Goal: Task Accomplishment & Management: Use online tool/utility

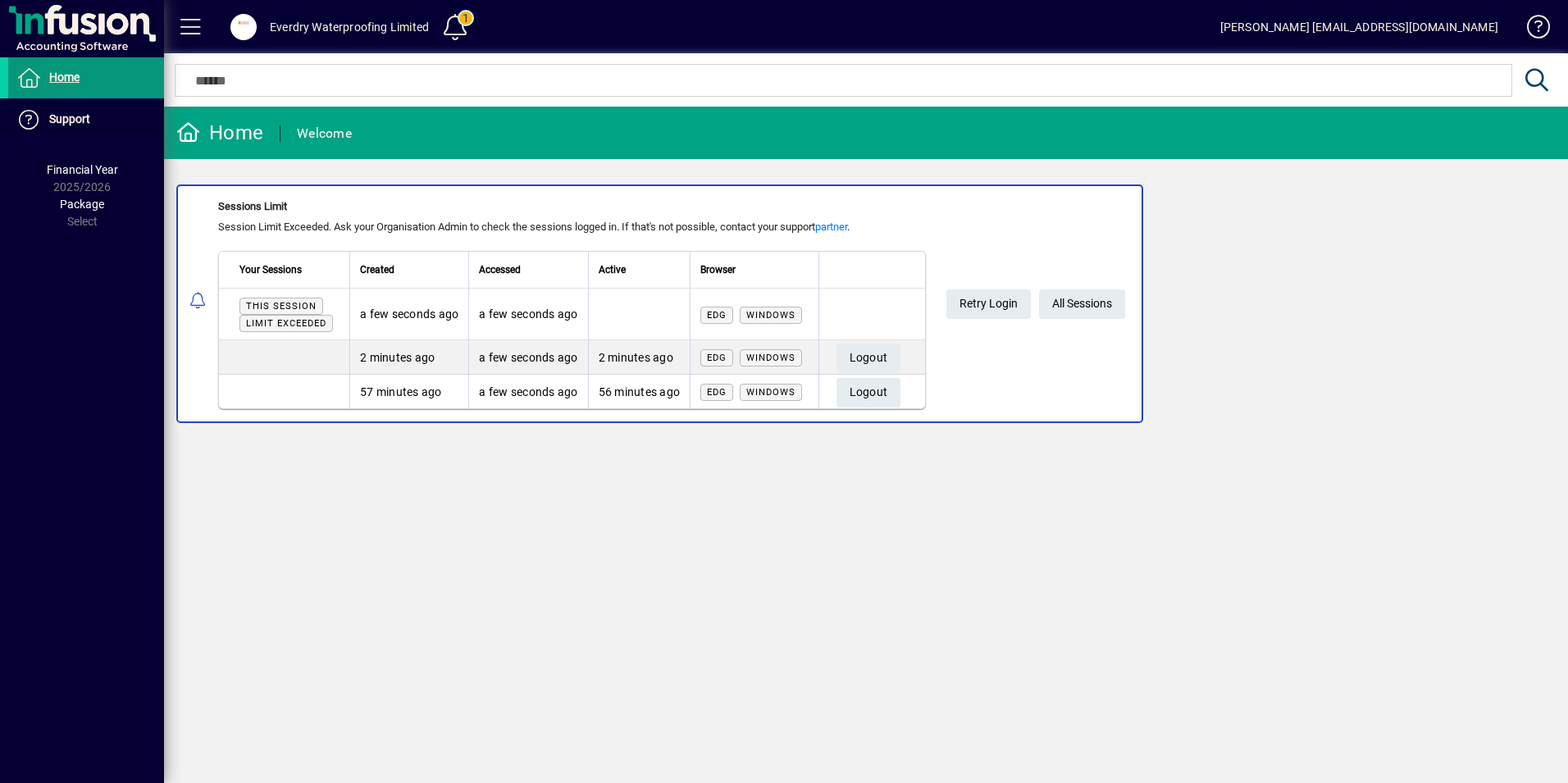
click at [81, 80] on span at bounding box center [86, 78] width 156 height 39
click at [1013, 305] on span "Retry Login" at bounding box center [989, 304] width 59 height 27
click at [1068, 302] on span "All Sessions" at bounding box center [1082, 304] width 60 height 27
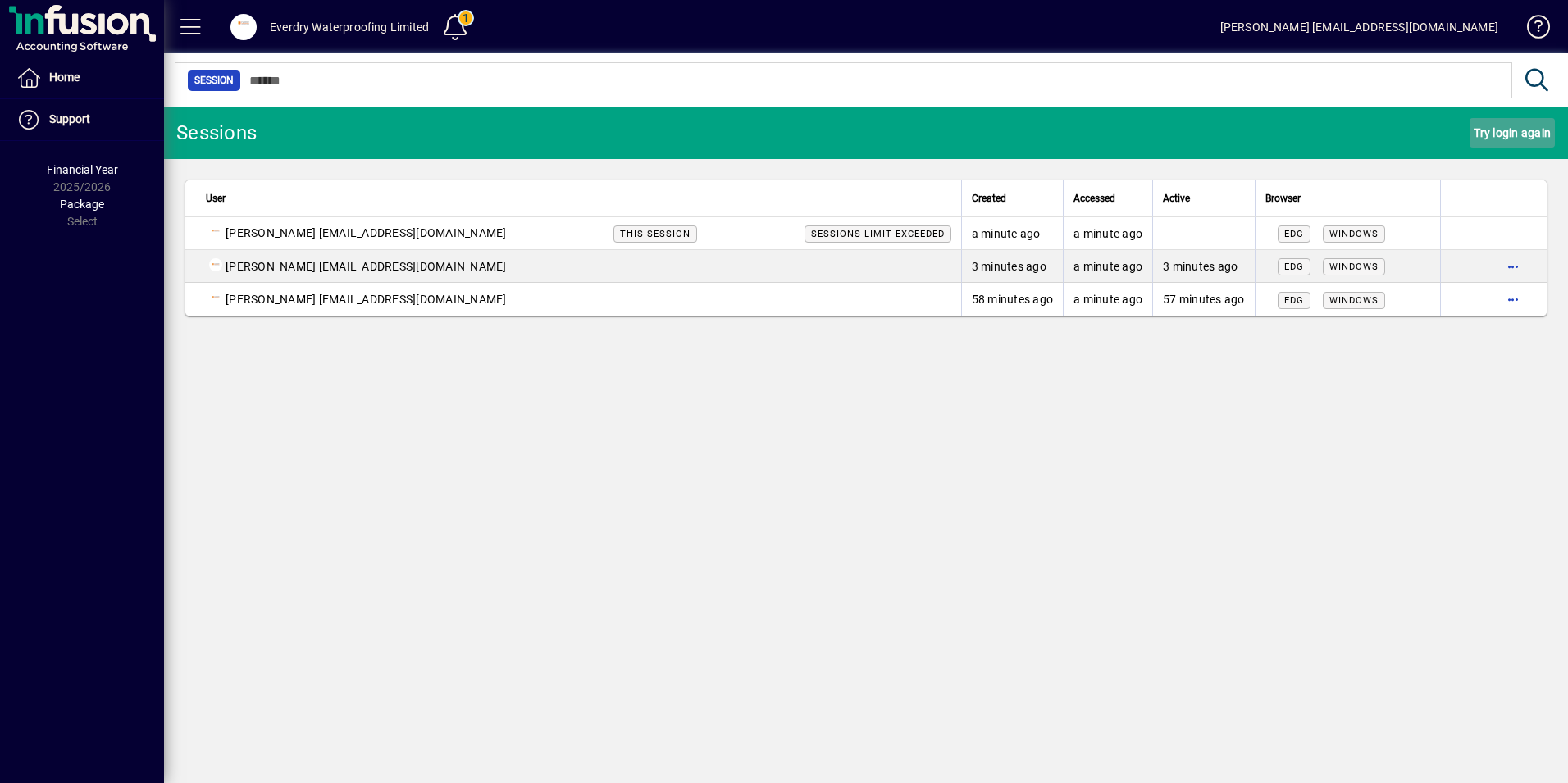
click at [1508, 136] on span "Try login again" at bounding box center [1512, 133] width 77 height 26
click at [1508, 298] on span "button" at bounding box center [1513, 299] width 39 height 39
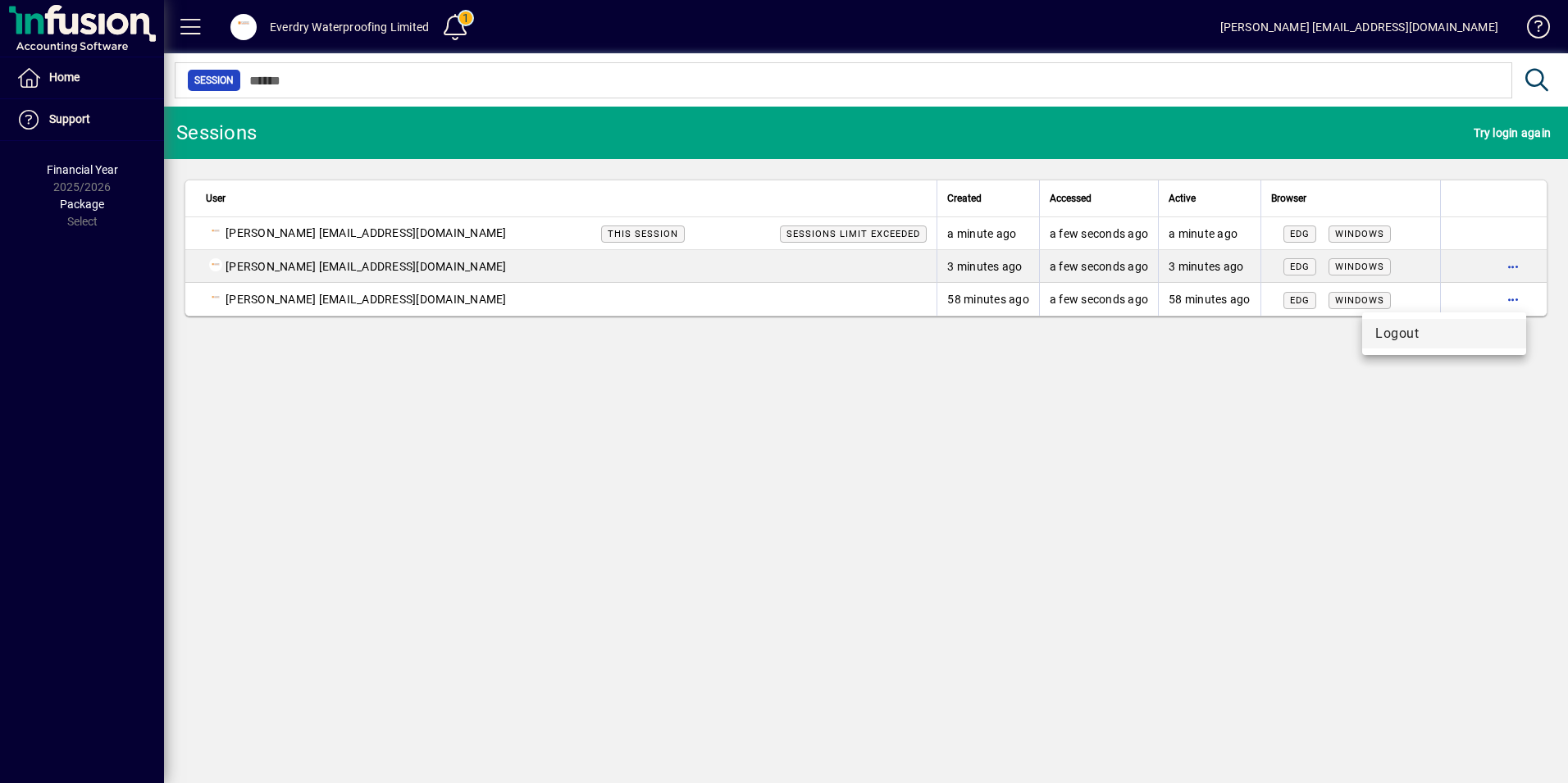
click at [1404, 339] on span "Logout" at bounding box center [1444, 333] width 137 height 19
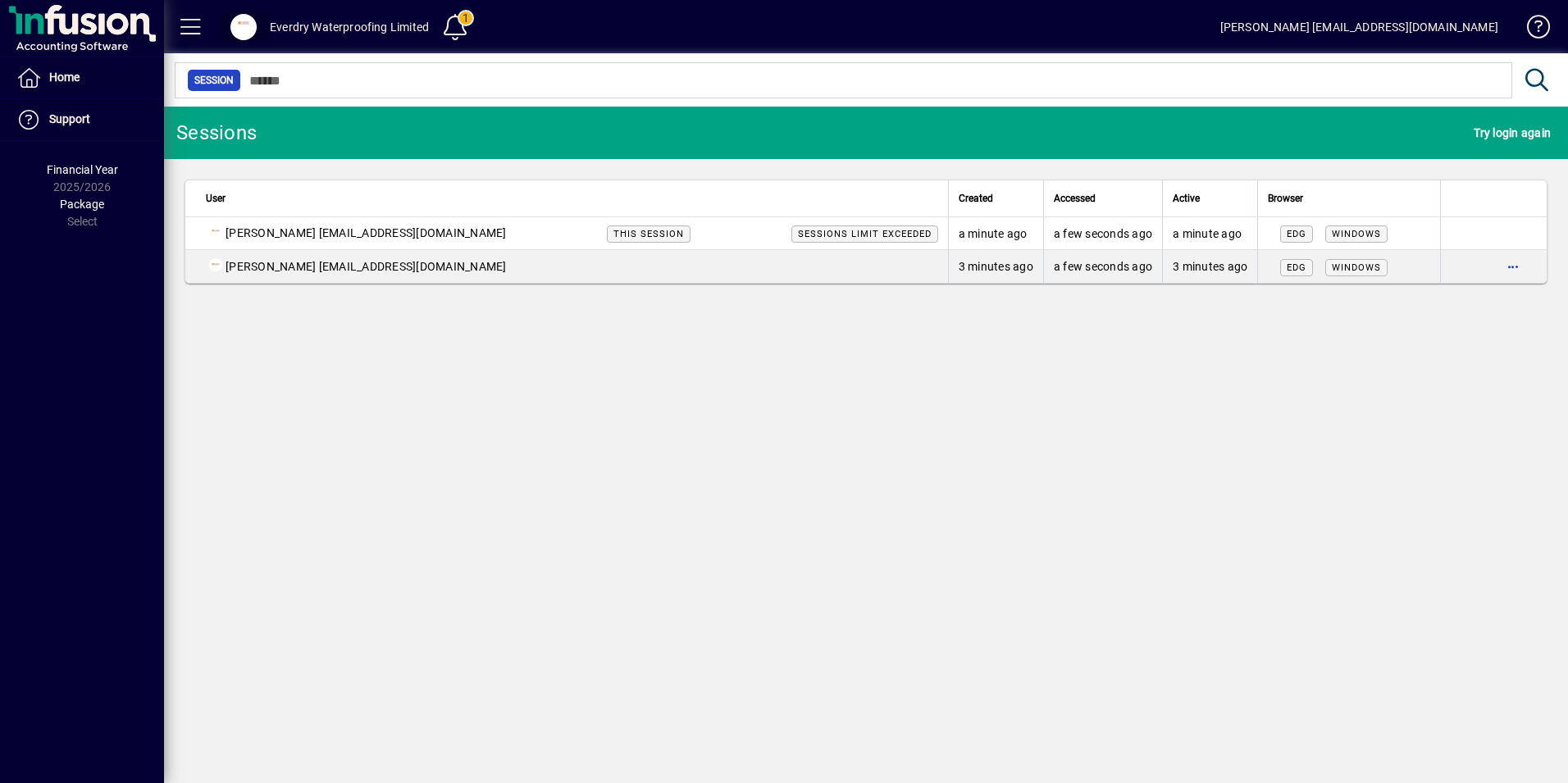
click at [245, 24] on span at bounding box center [243, 27] width 26 height 26
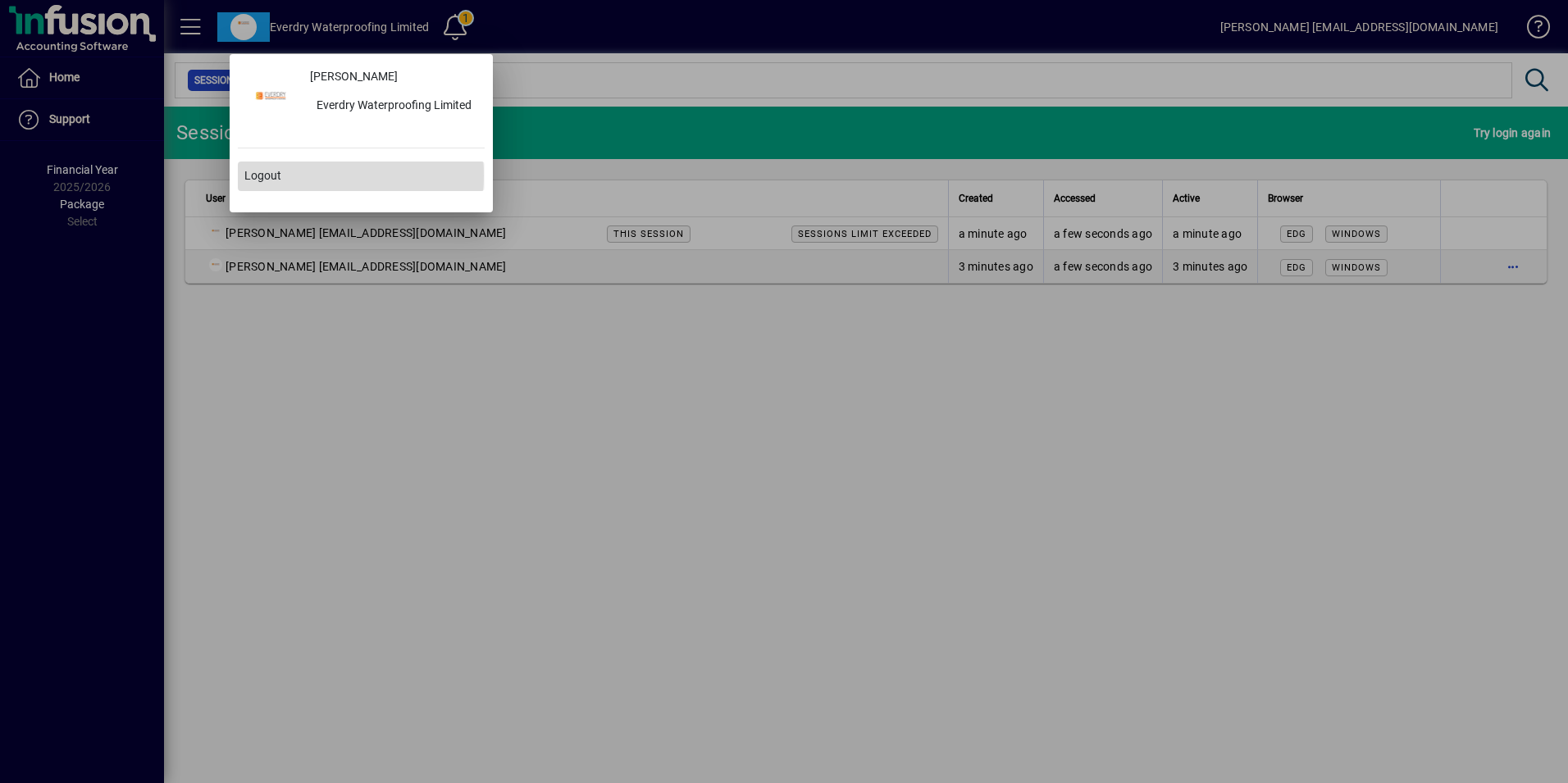
click at [276, 176] on span "Logout" at bounding box center [262, 176] width 37 height 17
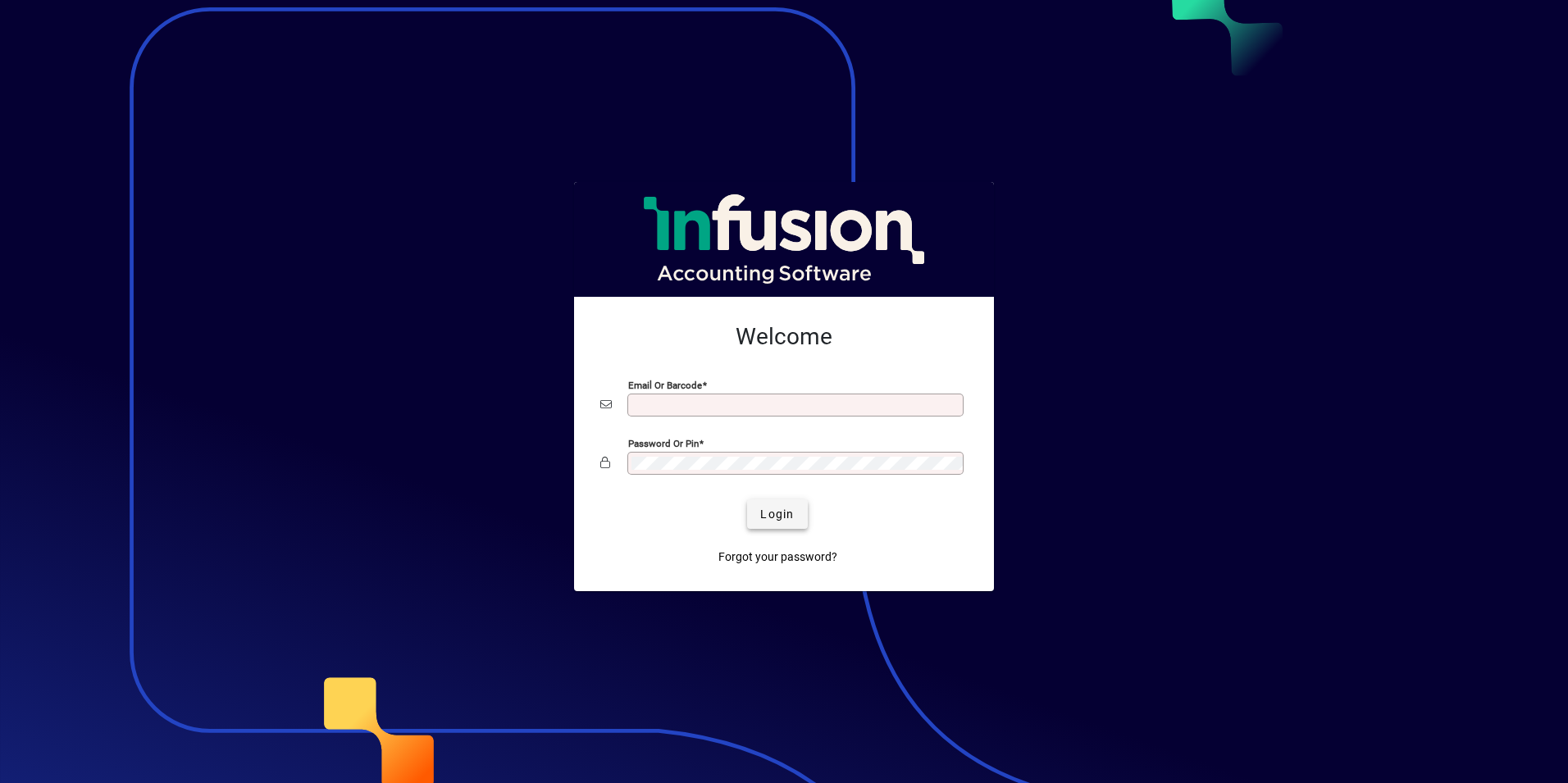
type input "**********"
click at [769, 525] on span "submit" at bounding box center [777, 514] width 60 height 39
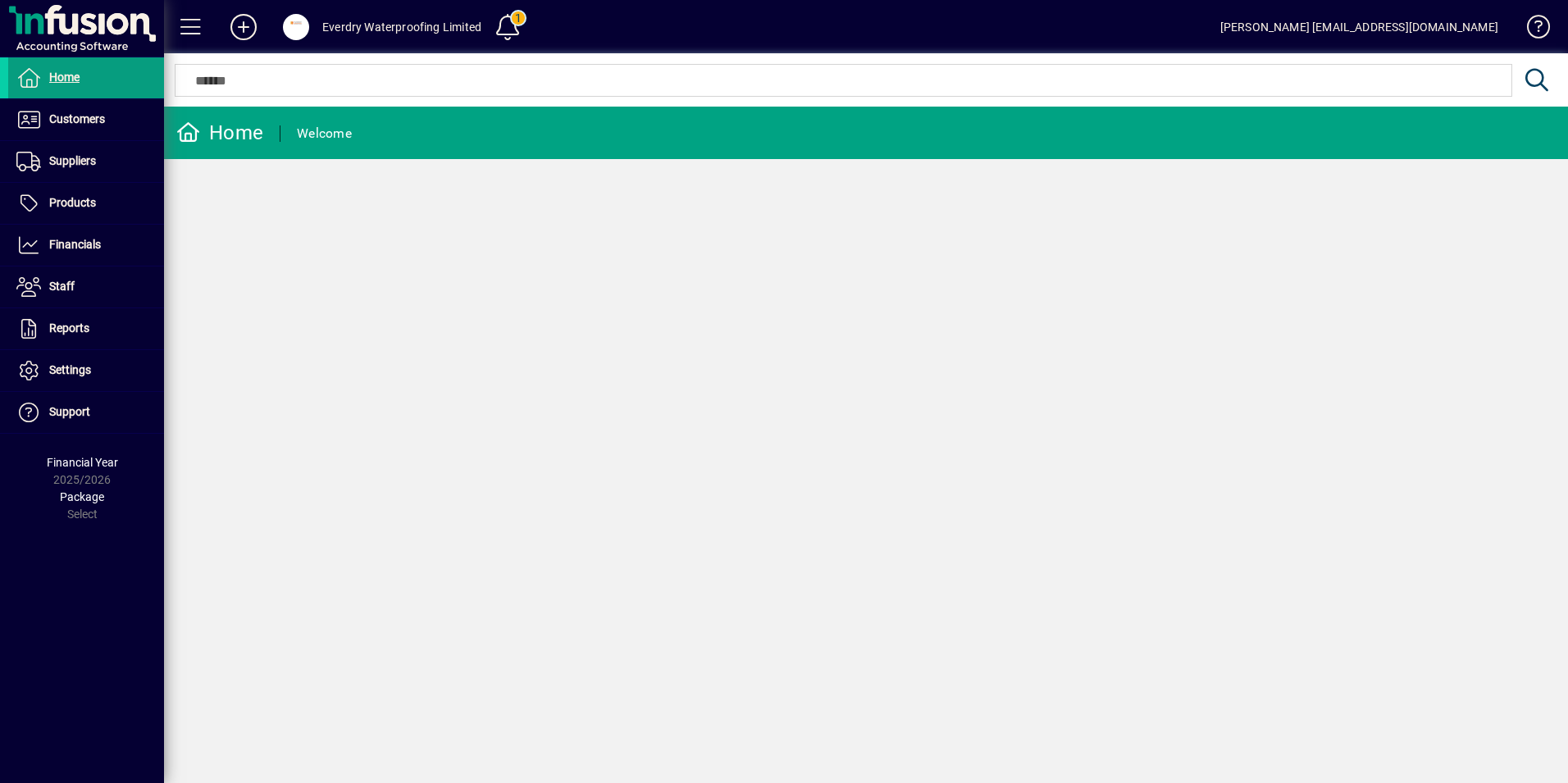
click at [79, 190] on span at bounding box center [86, 203] width 156 height 39
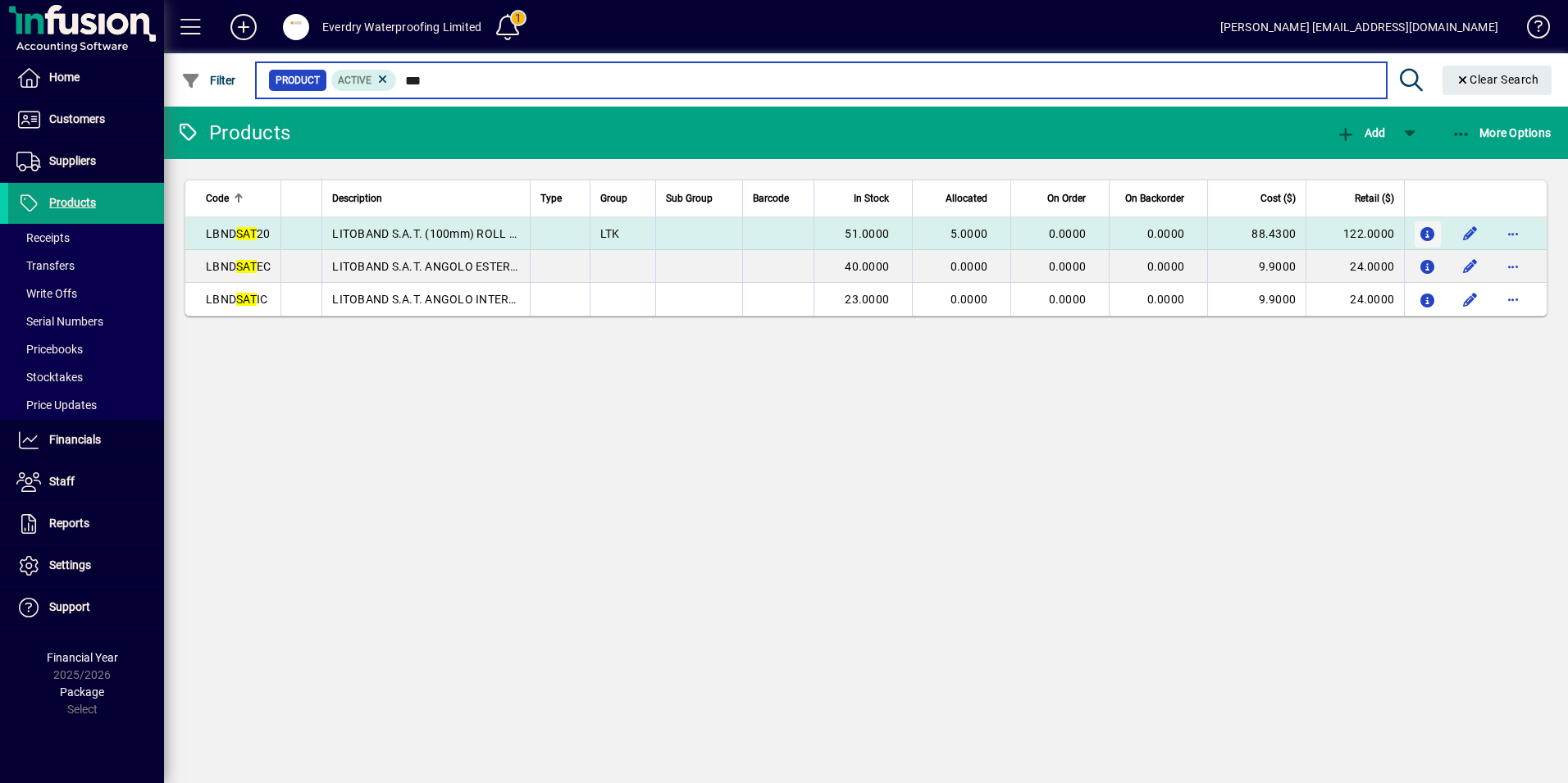
type input "***"
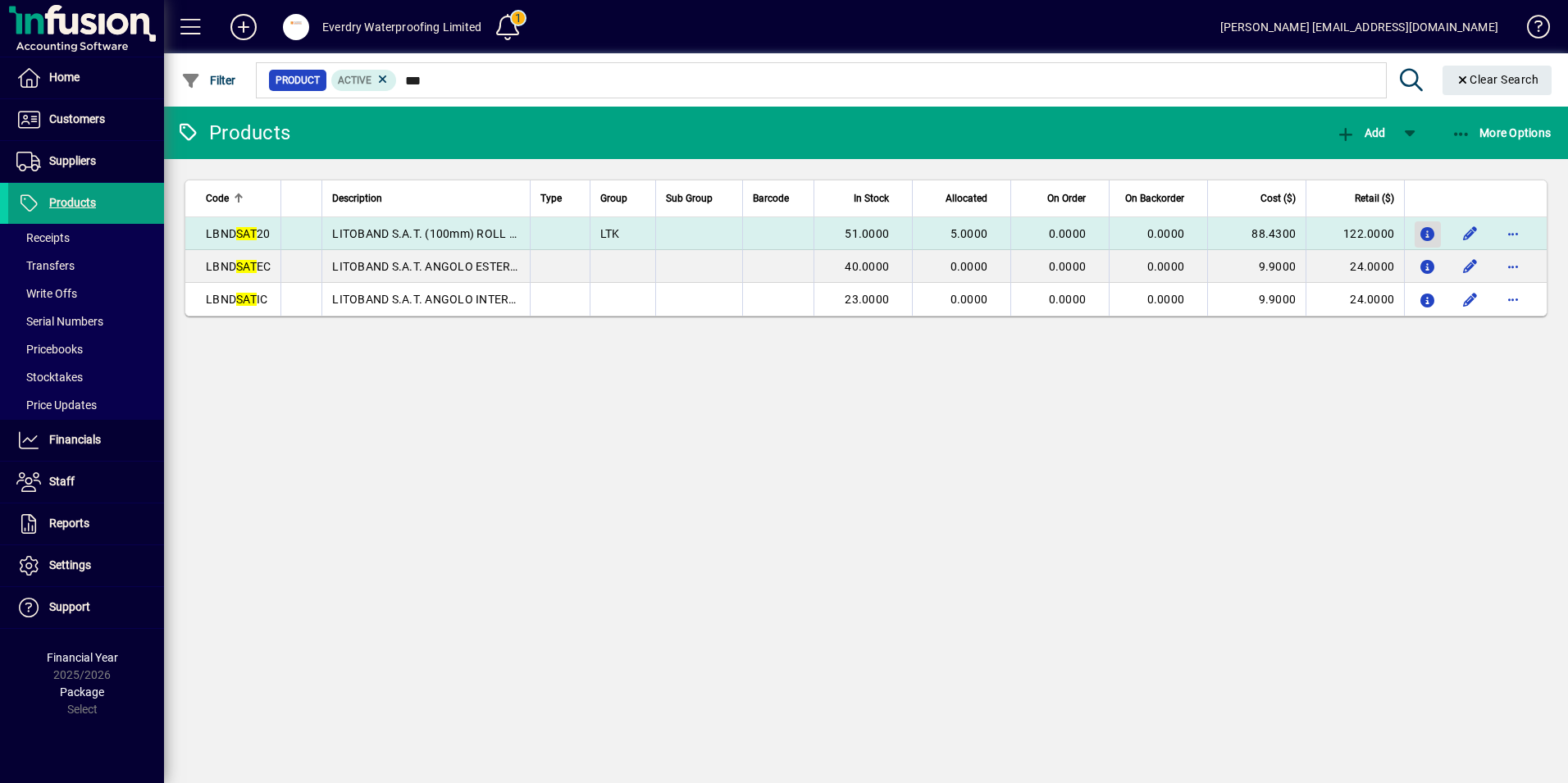
click at [1427, 232] on icon "button" at bounding box center [1429, 235] width 18 height 14
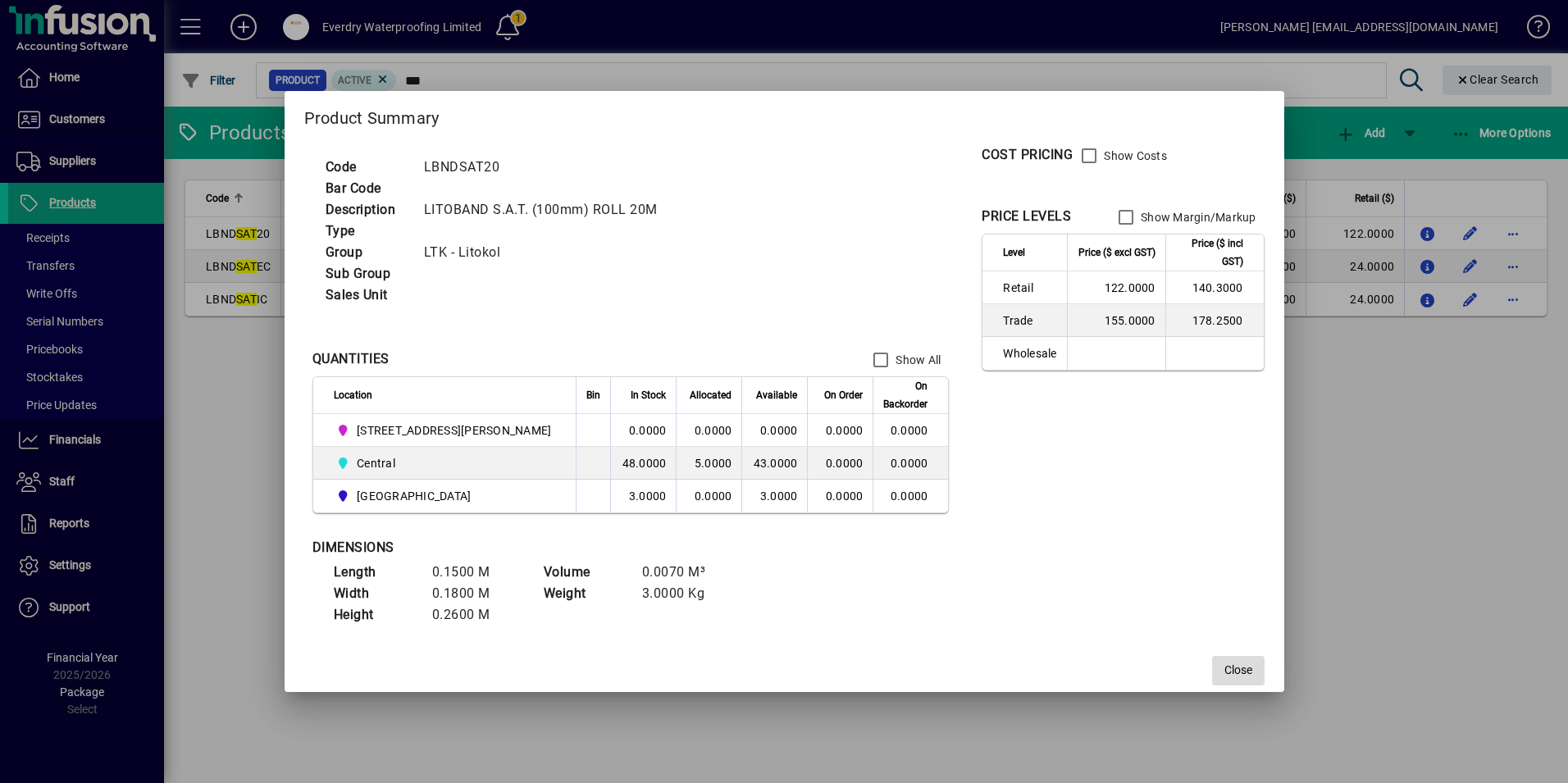
click at [1225, 676] on span "Close" at bounding box center [1239, 670] width 28 height 17
